Goal: Information Seeking & Learning: Learn about a topic

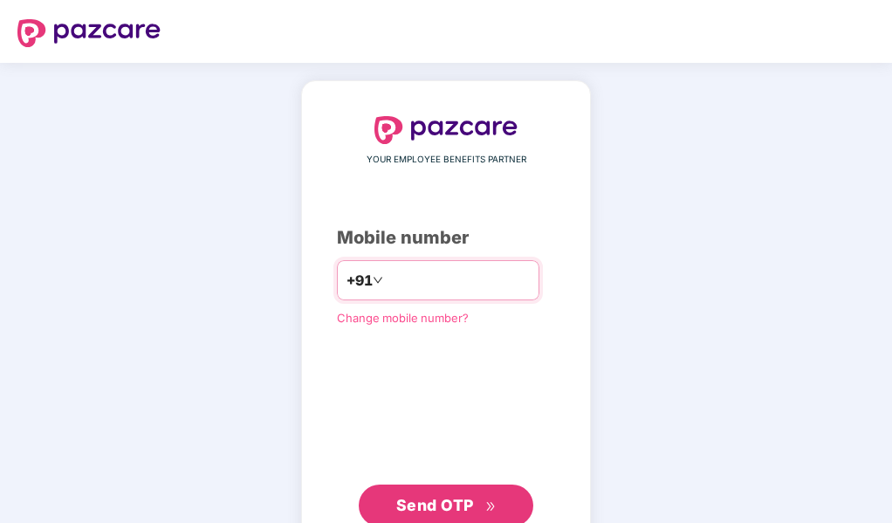
click at [395, 280] on input "number" at bounding box center [458, 280] width 143 height 28
type input "**********"
click at [465, 504] on span "Send OTP" at bounding box center [435, 505] width 78 height 18
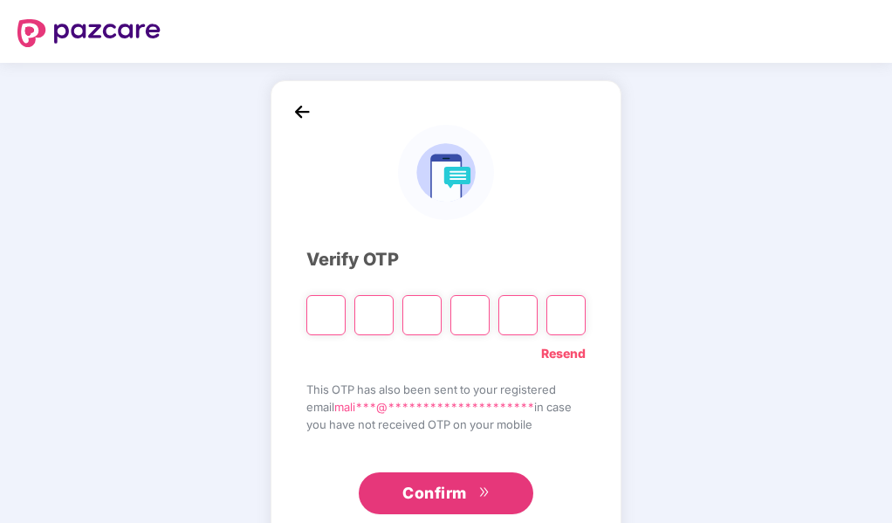
type input "*"
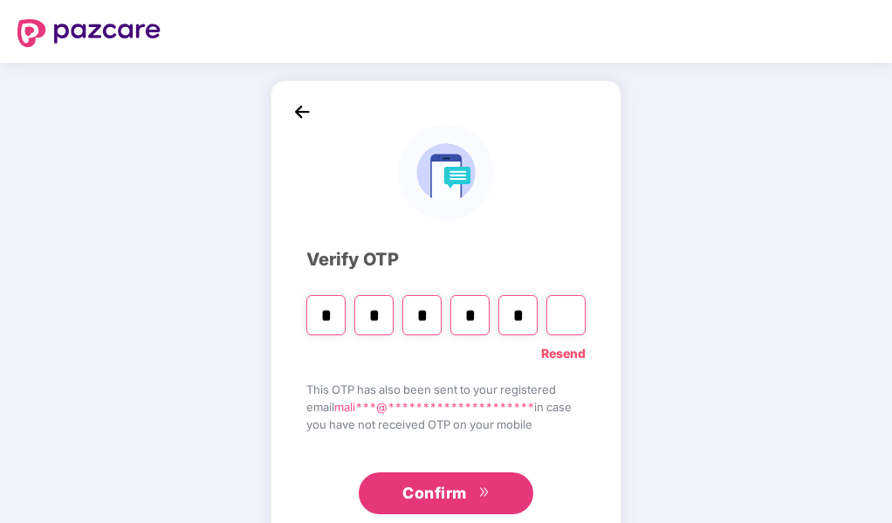
type input "*"
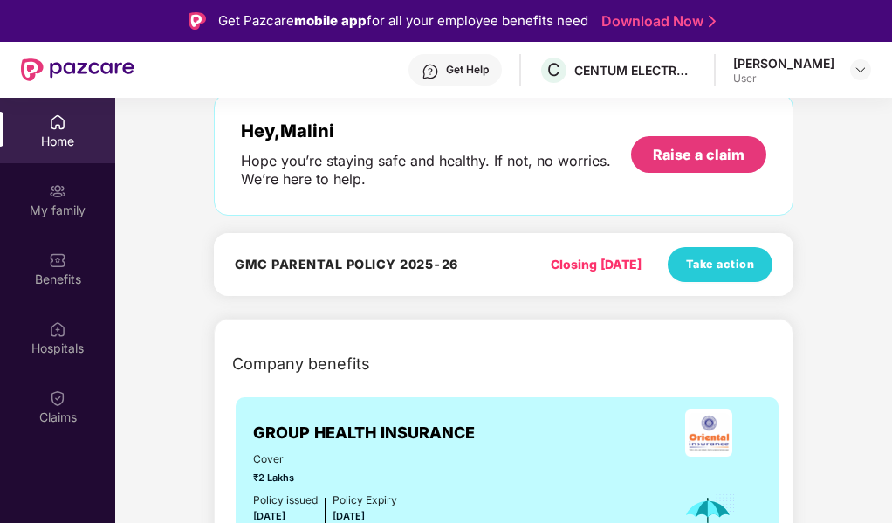
scroll to position [175, 0]
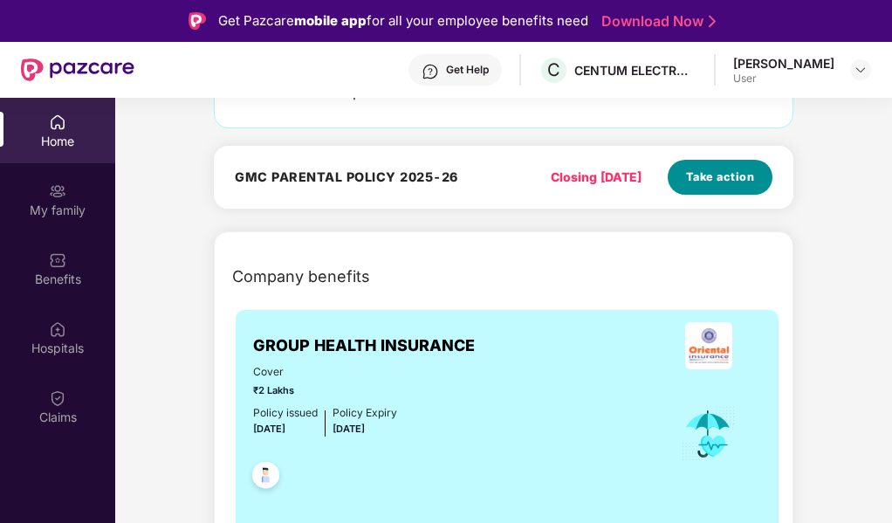
click at [737, 169] on span "Take action" at bounding box center [720, 176] width 69 height 17
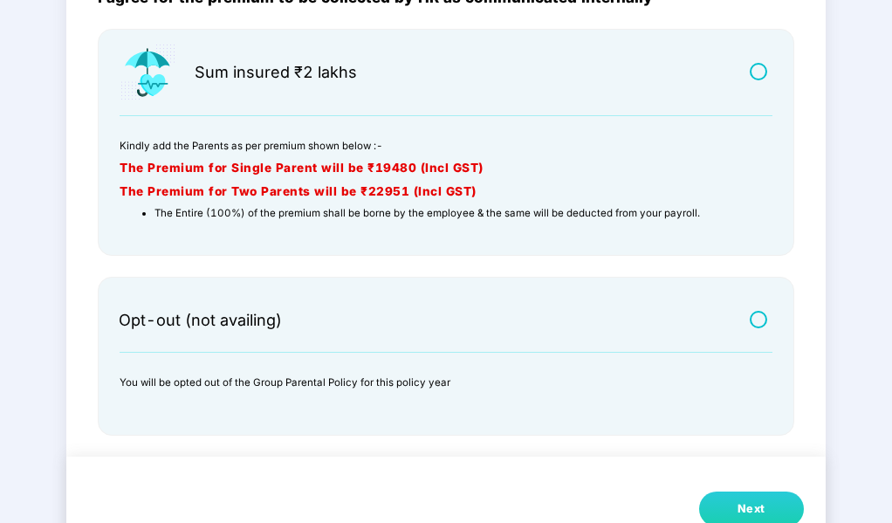
scroll to position [216, 0]
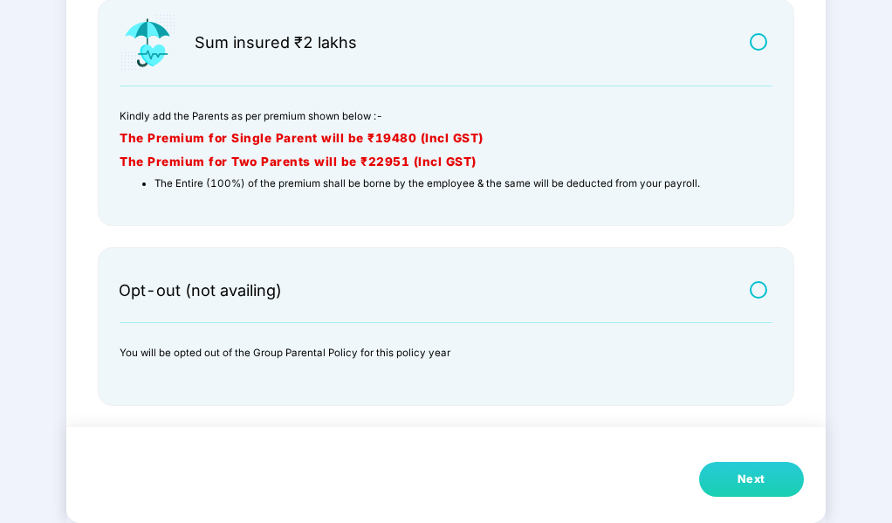
click at [761, 285] on label at bounding box center [761, 289] width 22 height 15
click at [736, 483] on button "Next" at bounding box center [751, 479] width 105 height 35
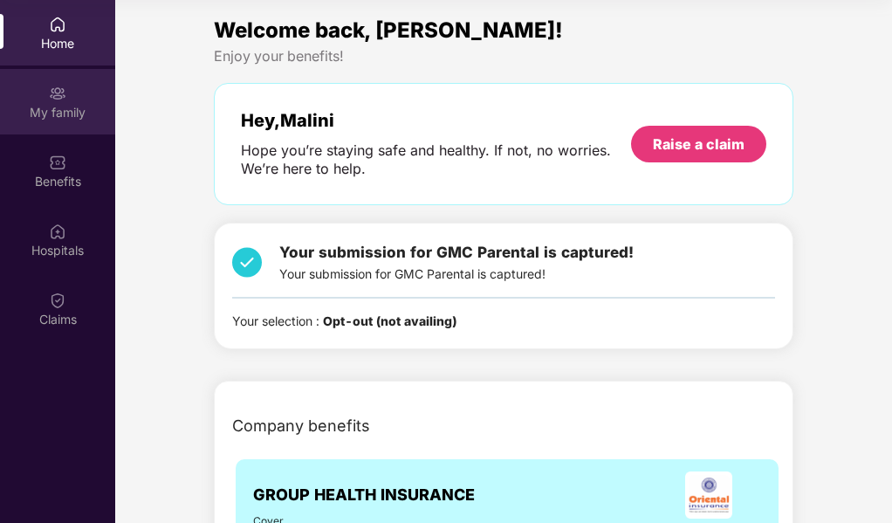
click at [60, 96] on img at bounding box center [57, 93] width 17 height 17
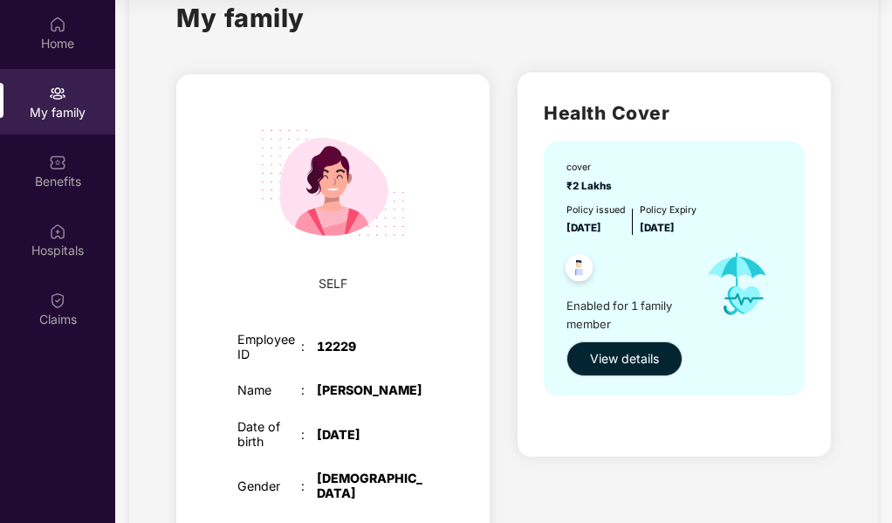
scroll to position [87, 0]
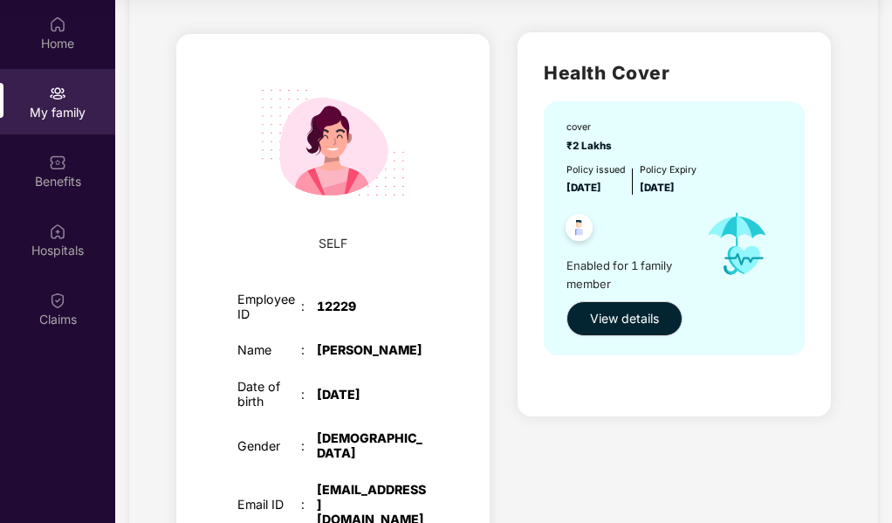
click at [596, 155] on div "cover ₹2 Lakhs Policy issued [DATE] Policy Expiry [DATE] Enabled for 1 family m…" at bounding box center [674, 228] width 261 height 254
click at [630, 319] on span "View details" at bounding box center [624, 318] width 69 height 19
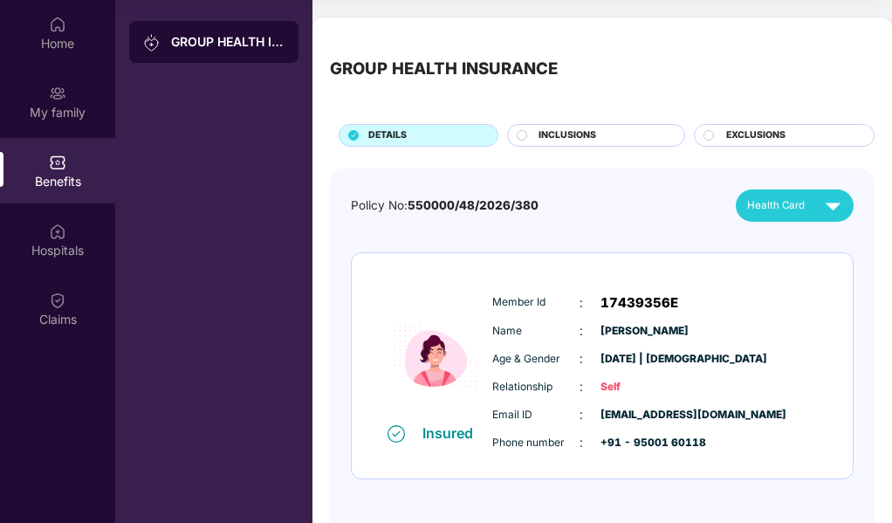
click at [589, 136] on span "INCLUSIONS" at bounding box center [567, 135] width 58 height 15
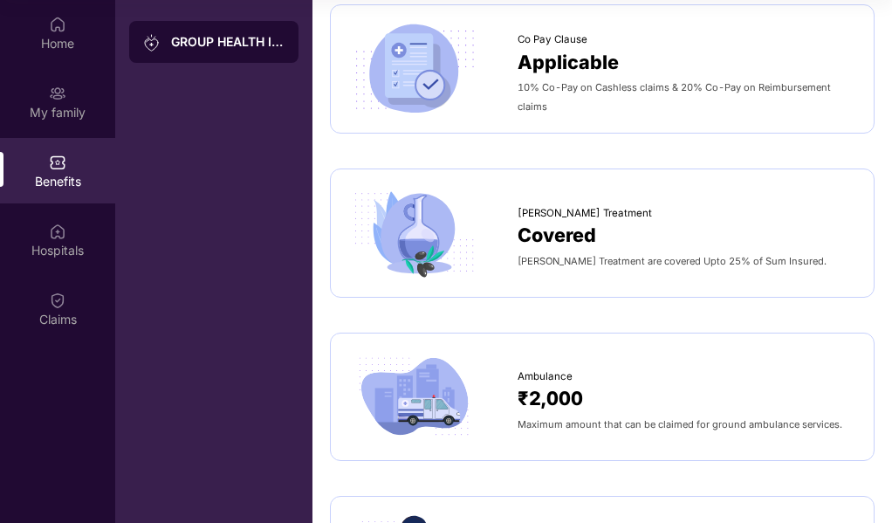
scroll to position [1571, 0]
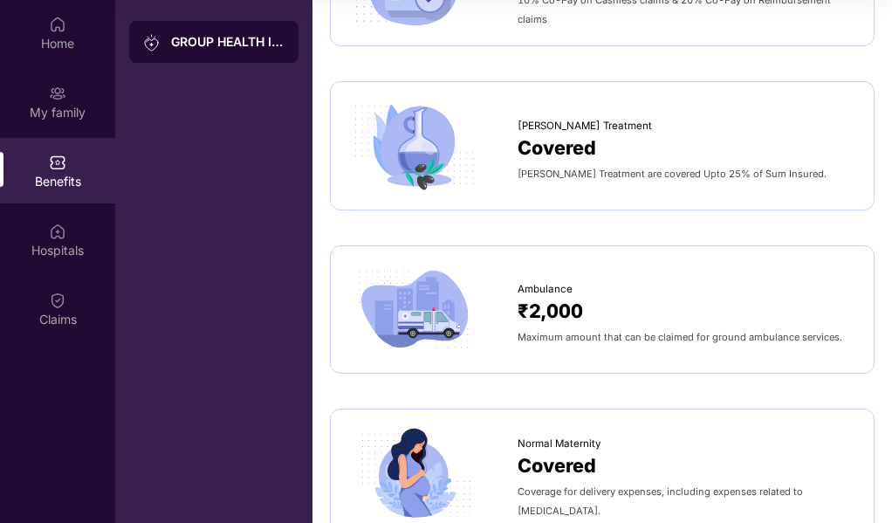
click at [571, 140] on span "Covered" at bounding box center [556, 149] width 79 height 30
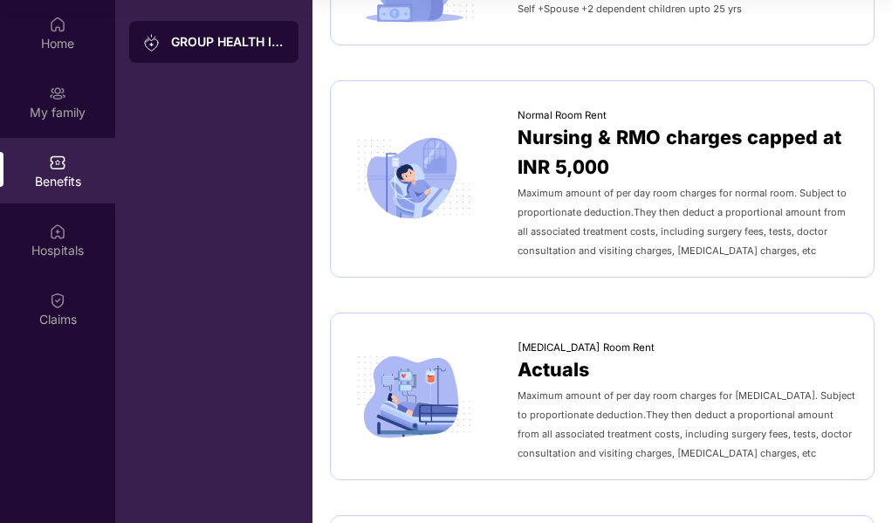
scroll to position [0, 0]
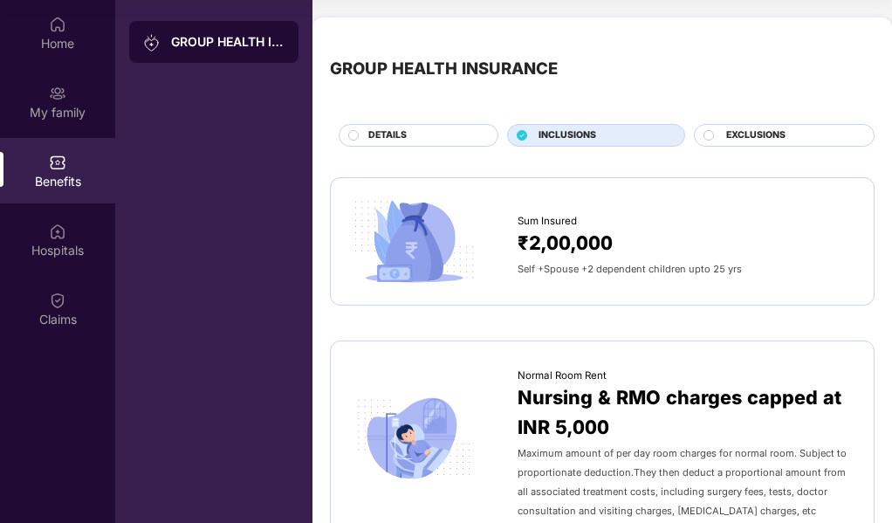
click at [753, 129] on span "EXCLUSIONS" at bounding box center [755, 135] width 59 height 15
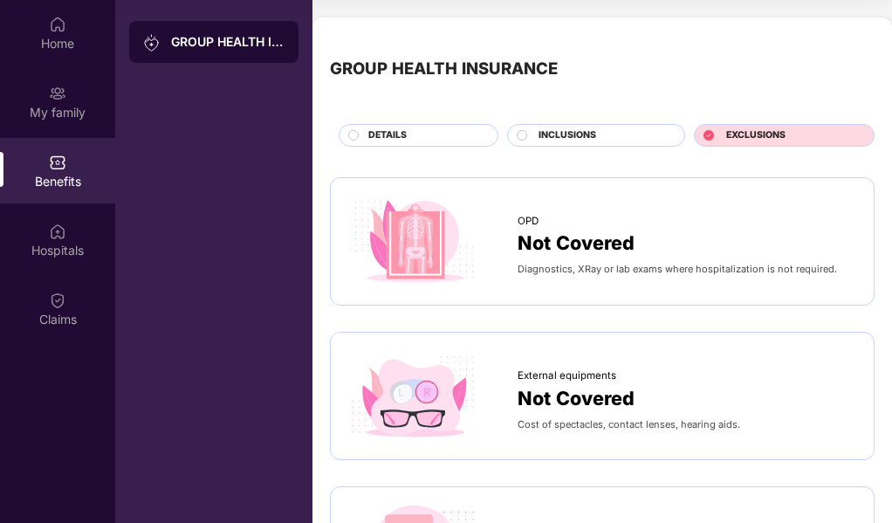
click at [391, 134] on span "DETAILS" at bounding box center [387, 135] width 38 height 15
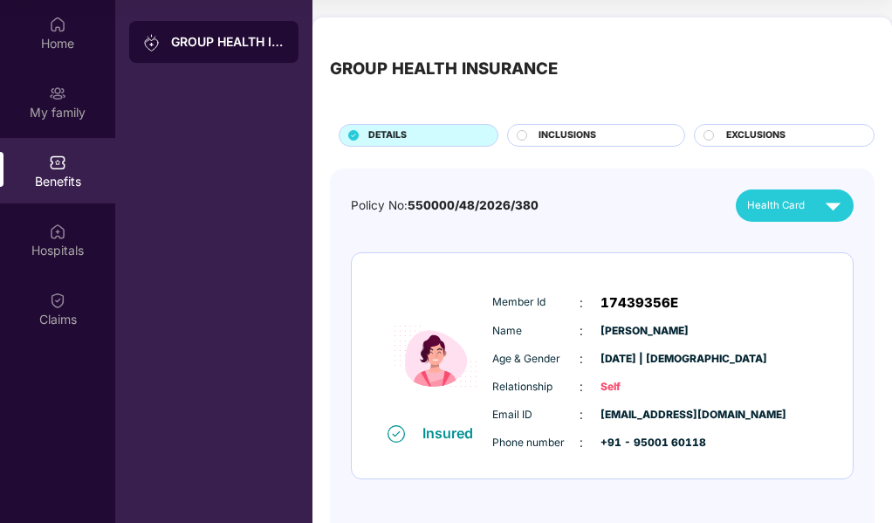
scroll to position [65, 0]
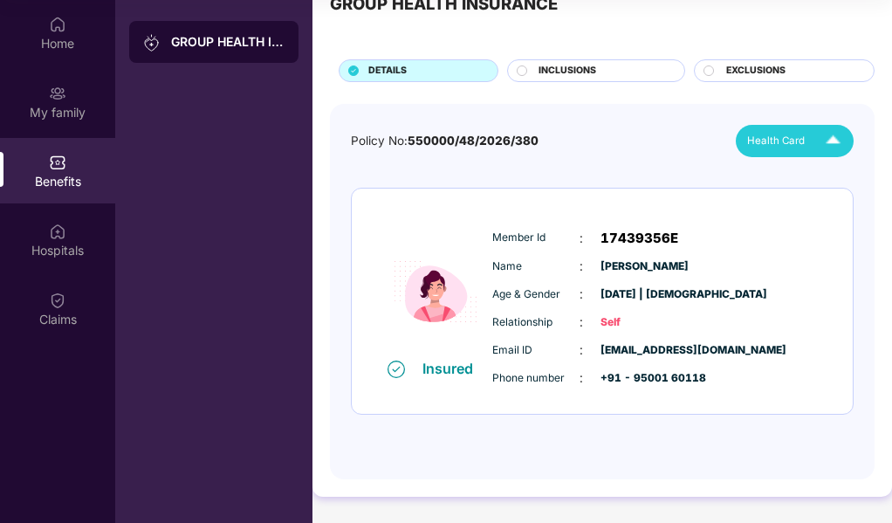
click at [836, 140] on img at bounding box center [833, 141] width 31 height 31
click at [837, 138] on img at bounding box center [833, 141] width 31 height 31
click at [837, 181] on img at bounding box center [830, 181] width 13 height 13
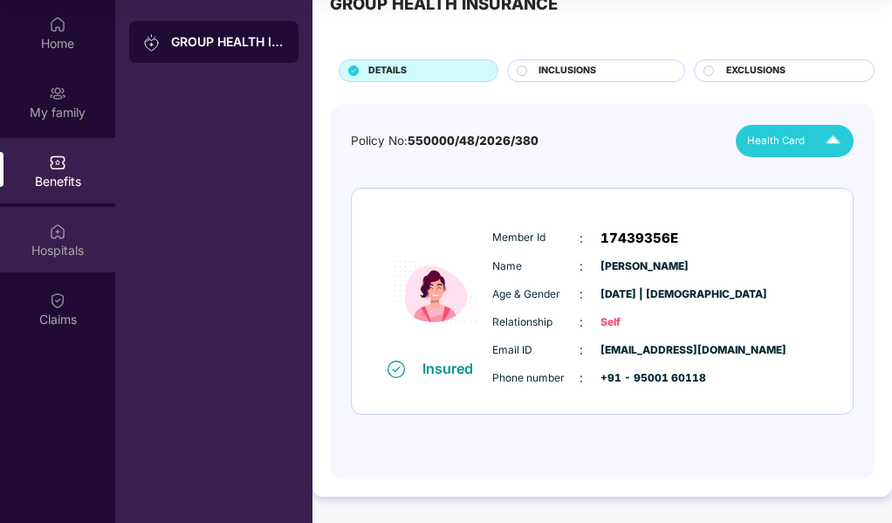
click at [70, 238] on div "Hospitals" at bounding box center [57, 239] width 115 height 65
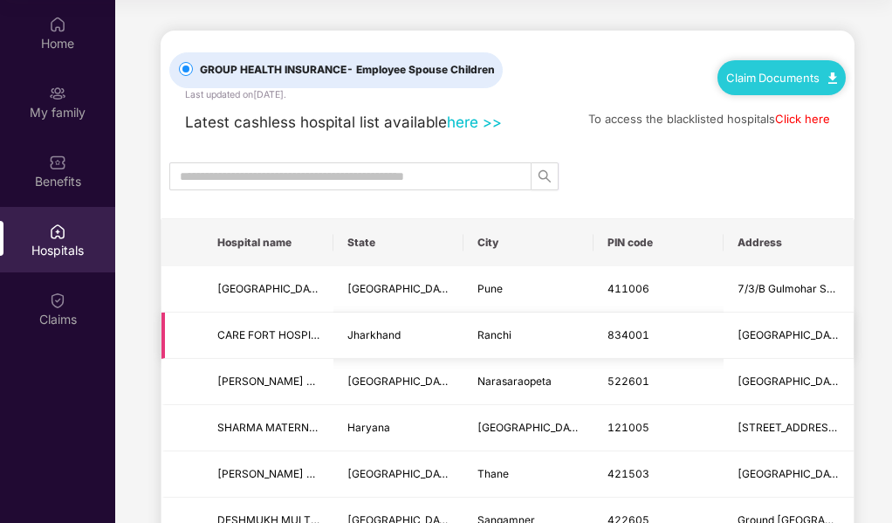
scroll to position [87, 0]
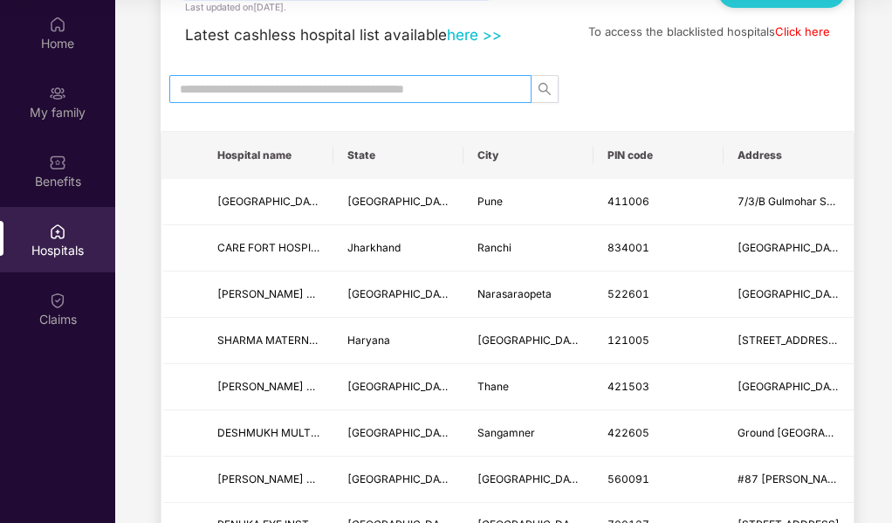
click at [425, 99] on input "text" at bounding box center [343, 88] width 327 height 19
click at [406, 92] on input "text" at bounding box center [343, 88] width 327 height 19
type input "*"
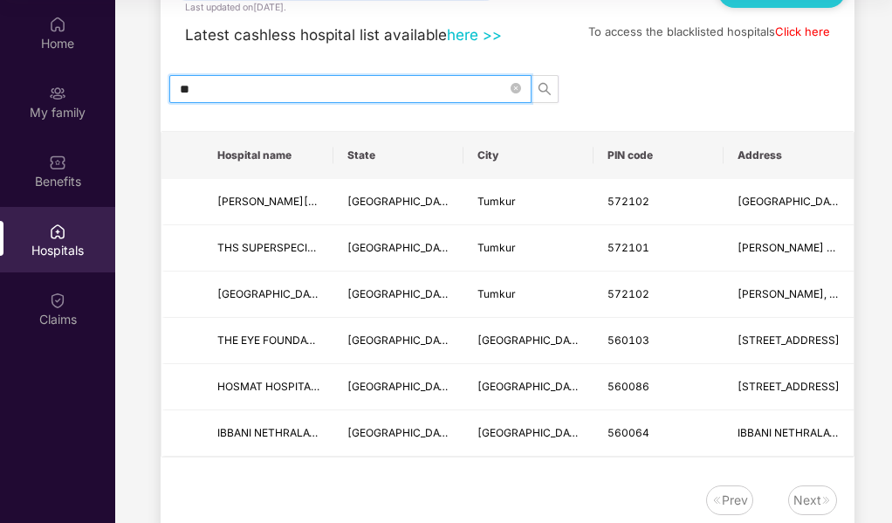
type input "*"
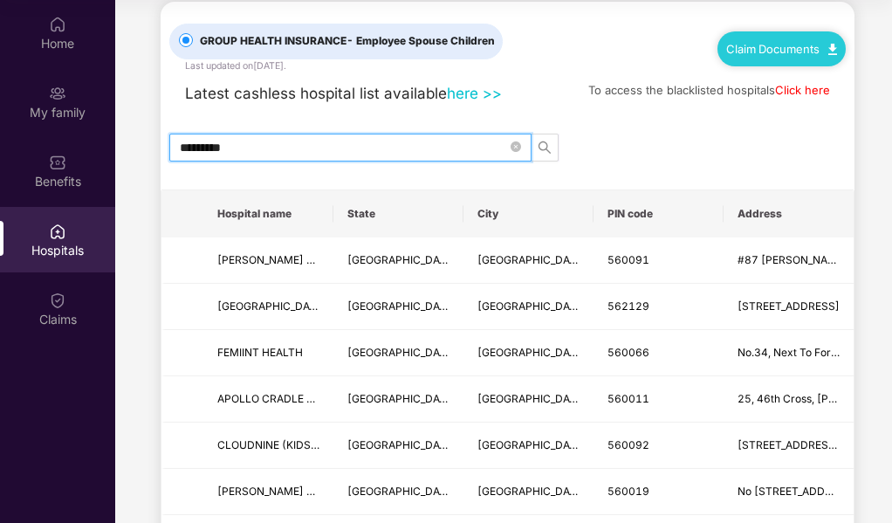
scroll to position [0, 0]
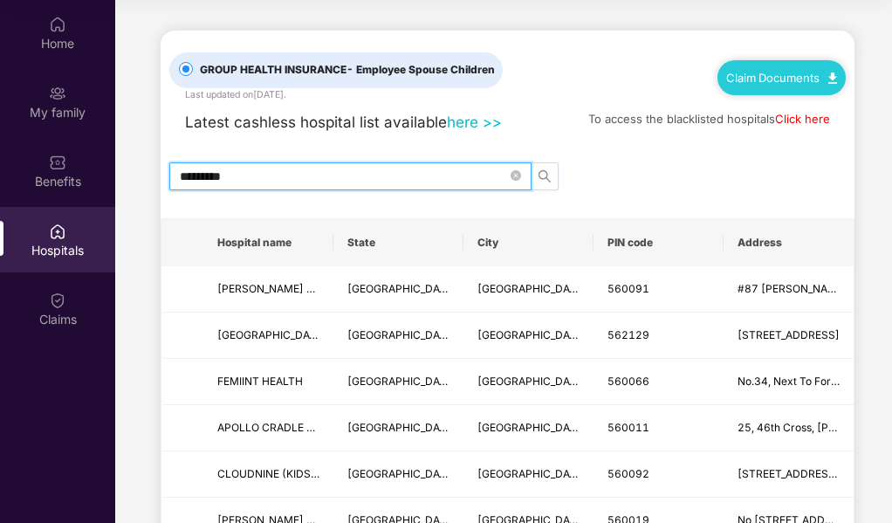
type input "*********"
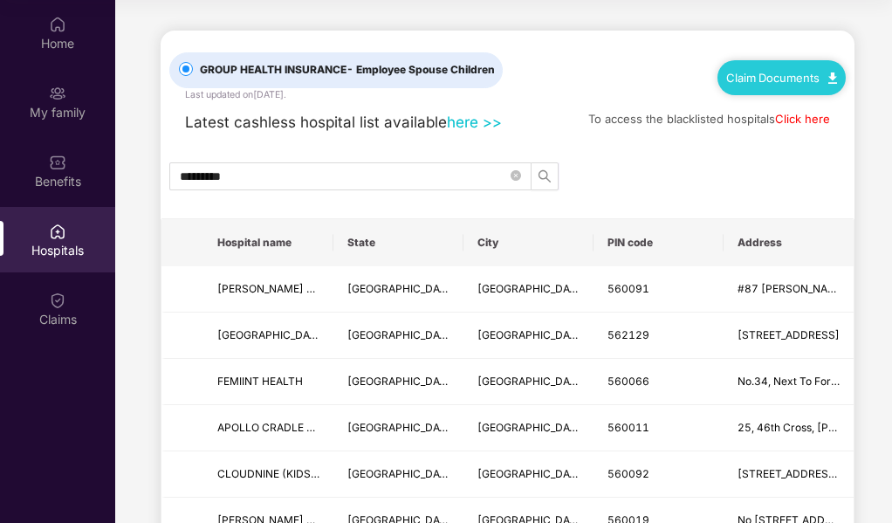
click at [466, 126] on link "here >>" at bounding box center [474, 122] width 55 height 18
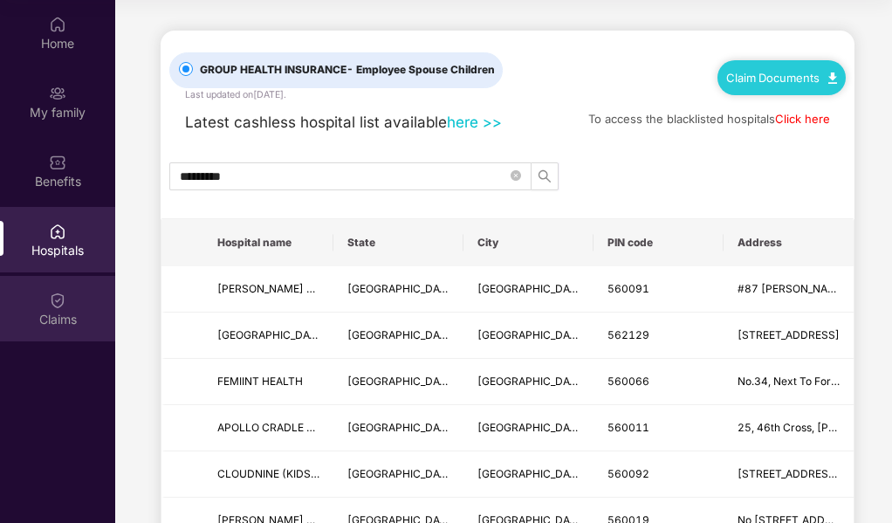
click at [60, 318] on div "Claims" at bounding box center [57, 319] width 115 height 17
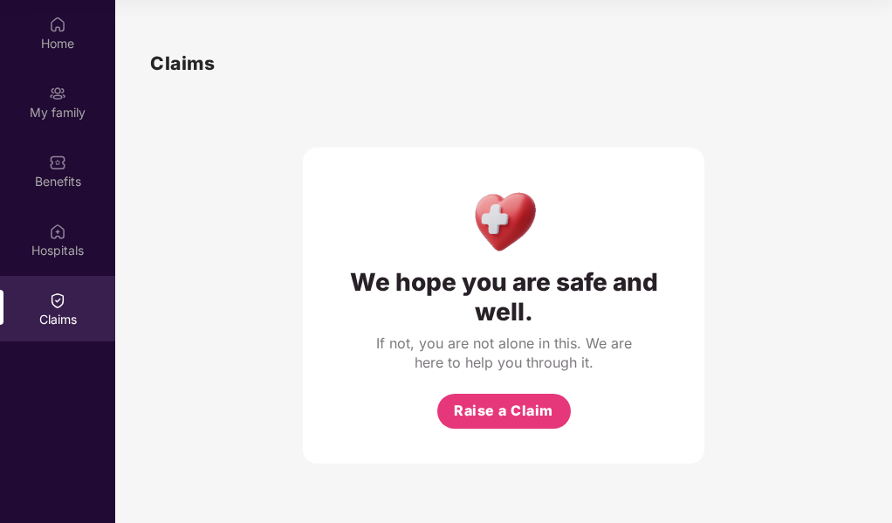
click at [246, 202] on div "We hope you are safe and well. If not, you are not alone in this. We are here t…" at bounding box center [503, 271] width 707 height 386
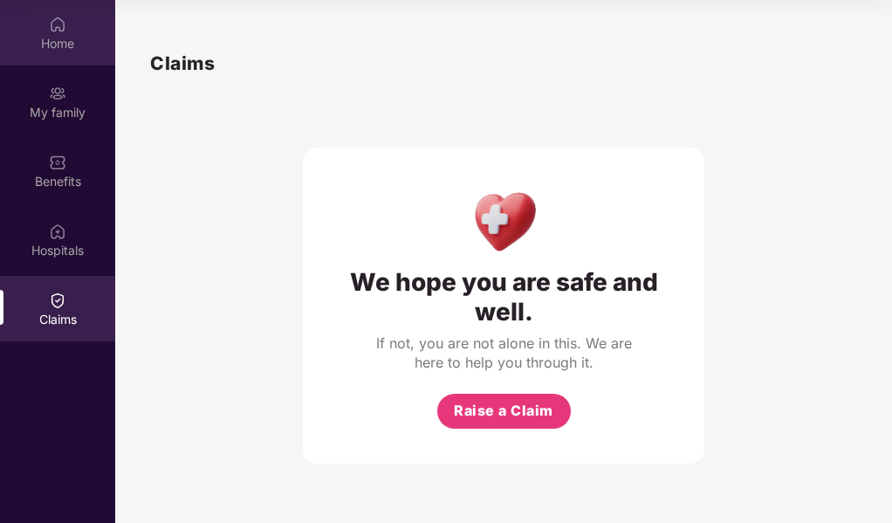
click at [62, 35] on div "Home" at bounding box center [57, 43] width 115 height 17
